Goal: Task Accomplishment & Management: Complete application form

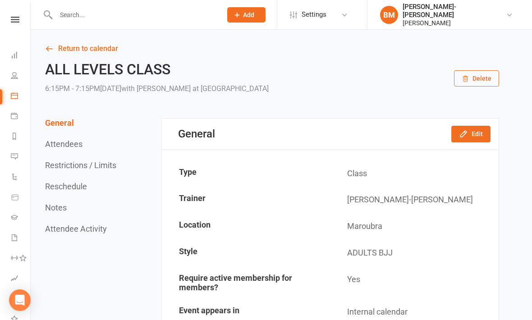
click at [16, 77] on icon at bounding box center [14, 75] width 7 height 7
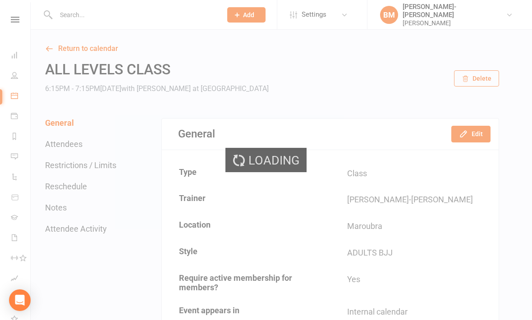
select select "100"
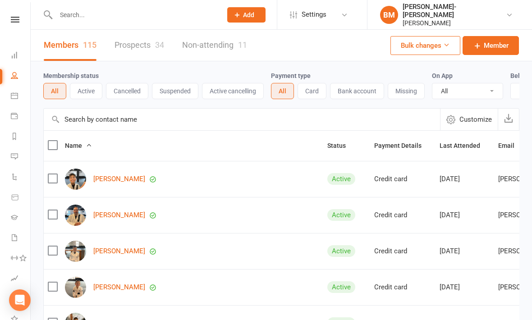
click at [124, 51] on link "Prospects 34" at bounding box center [140, 45] width 50 height 31
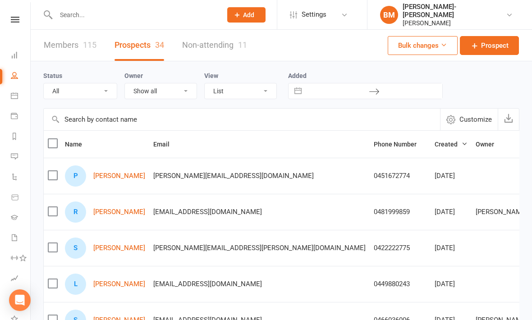
click at [109, 175] on link "[PERSON_NAME]" at bounding box center [119, 176] width 52 height 8
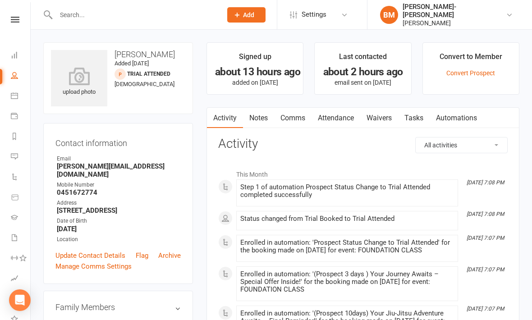
click at [378, 115] on link "Waivers" at bounding box center [379, 118] width 38 height 21
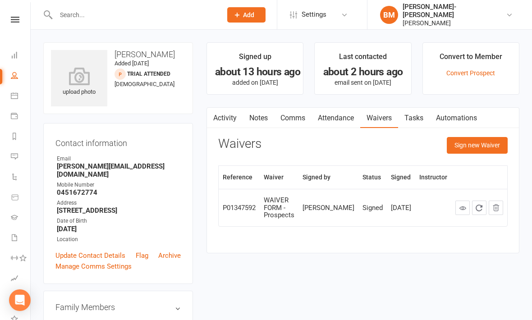
click at [495, 143] on button "Sign new Waiver" at bounding box center [477, 145] width 61 height 16
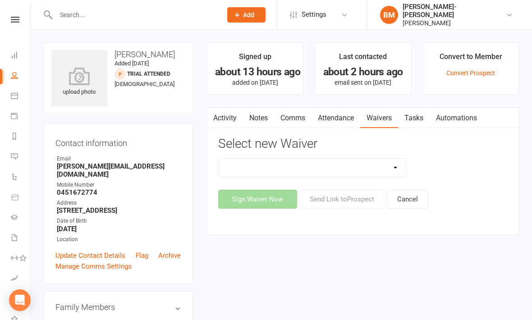
click at [412, 166] on div "EXCLUSIVE MEMBER OFFER FOUNDATION MEMBER PROMO Injury Reporting and Management …" at bounding box center [312, 167] width 202 height 19
click at [388, 172] on select "EXCLUSIVE MEMBER OFFER FOUNDATION MEMBER PROMO Injury Reporting and Management …" at bounding box center [313, 168] width 188 height 18
select select "14311"
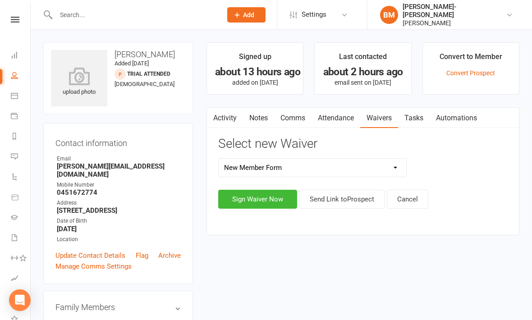
click at [271, 198] on button "Sign Waiver Now" at bounding box center [257, 199] width 79 height 19
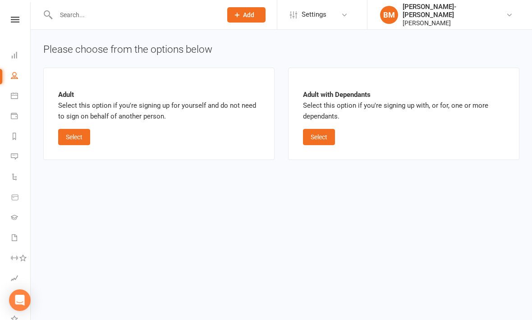
click at [76, 136] on button "Select" at bounding box center [74, 137] width 32 height 16
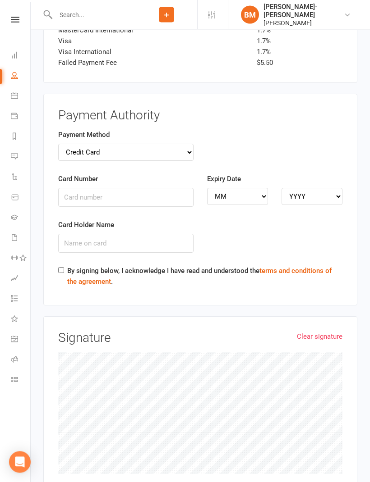
scroll to position [1059, 0]
click at [323, 320] on link "Clear signature" at bounding box center [320, 336] width 46 height 11
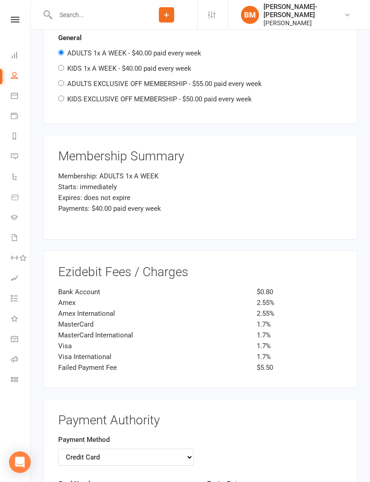
scroll to position [752, 0]
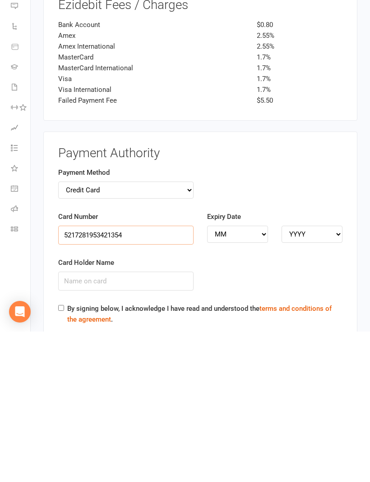
type input "5217281953421354"
click at [263, 320] on select "MM 01 02 03 04 05 06 07 08 09 10 11 12" at bounding box center [237, 385] width 61 height 17
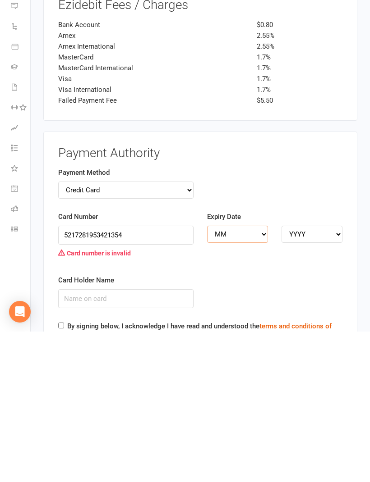
scroll to position [1021, 0]
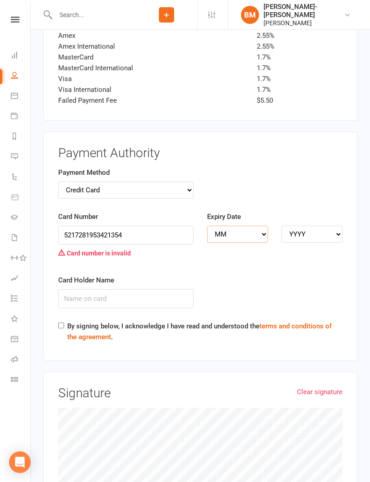
select select "05"
click at [313, 226] on select "YYYY 2025 2026 2027 2028 2029 2030 2031 2032 2033 2034" at bounding box center [311, 234] width 61 height 17
select select "2028"
click at [161, 289] on input "Card Holder Name" at bounding box center [125, 298] width 135 height 19
click at [150, 226] on input "5217281953421354" at bounding box center [125, 235] width 135 height 19
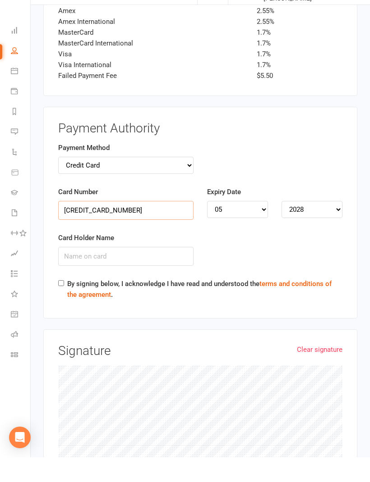
type input "[CREDIT_CARD_NUMBER]"
click at [154, 272] on input "Card Holder Name" at bounding box center [125, 281] width 135 height 19
type input "[PERSON_NAME] [PERSON_NAME] Canssi"
click at [228, 303] on label "By signing below, I acknowledge I have read and understood the terms and condit…" at bounding box center [204, 314] width 275 height 22
click at [64, 305] on input "By signing below, I acknowledge I have read and understood the terms and condit…" at bounding box center [61, 308] width 6 height 6
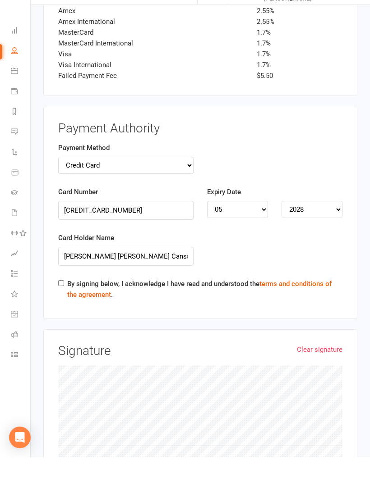
checkbox input "true"
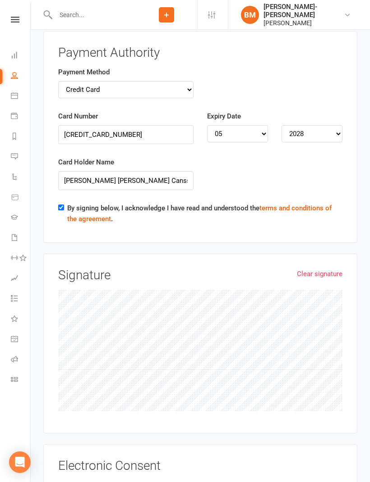
scroll to position [1185, 0]
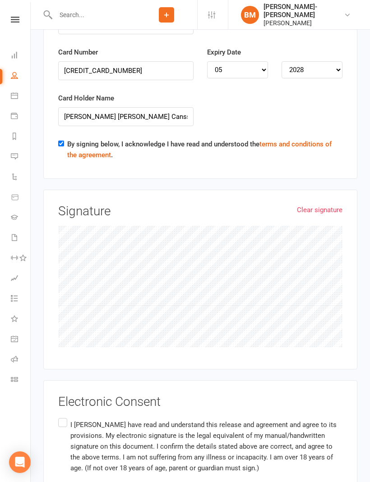
click at [81, 320] on p "I [PERSON_NAME] have read and understand this release and agreement and agree t…" at bounding box center [206, 447] width 272 height 54
click at [64, 320] on input "I [PERSON_NAME] have read and understand this release and agreement and agree t…" at bounding box center [61, 417] width 6 height 0
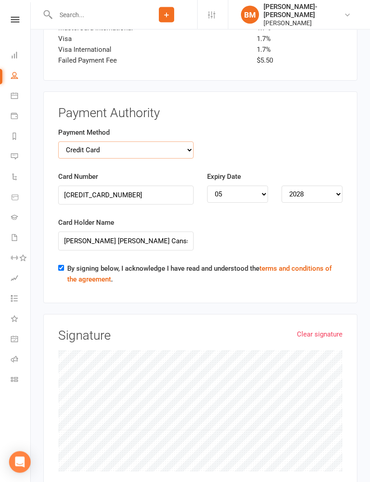
click at [186, 142] on select "Credit Card Bank Account" at bounding box center [125, 150] width 135 height 17
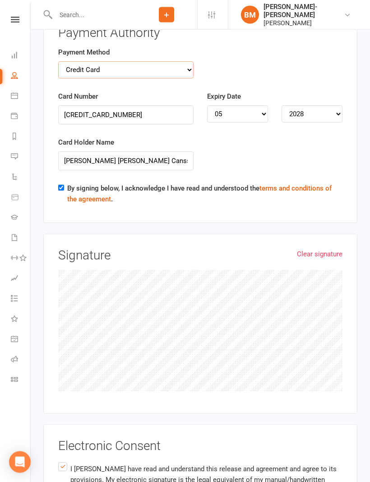
scroll to position [1187, 0]
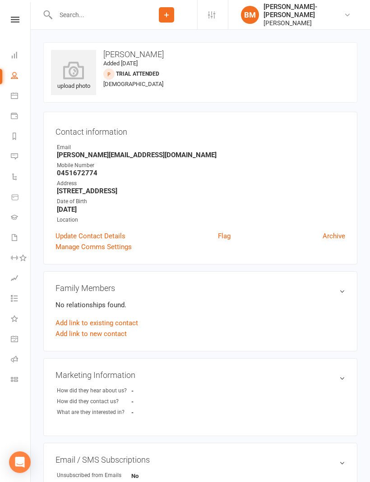
click at [79, 58] on div "upload photo" at bounding box center [73, 72] width 45 height 45
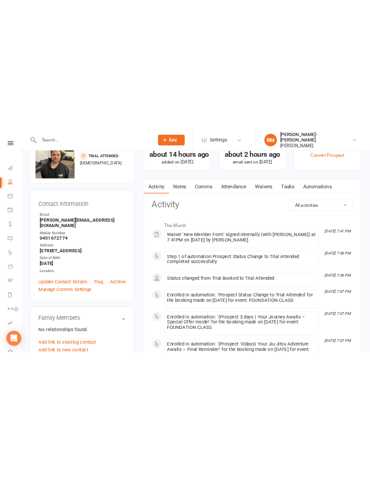
scroll to position [804, 0]
